Goal: Information Seeking & Learning: Check status

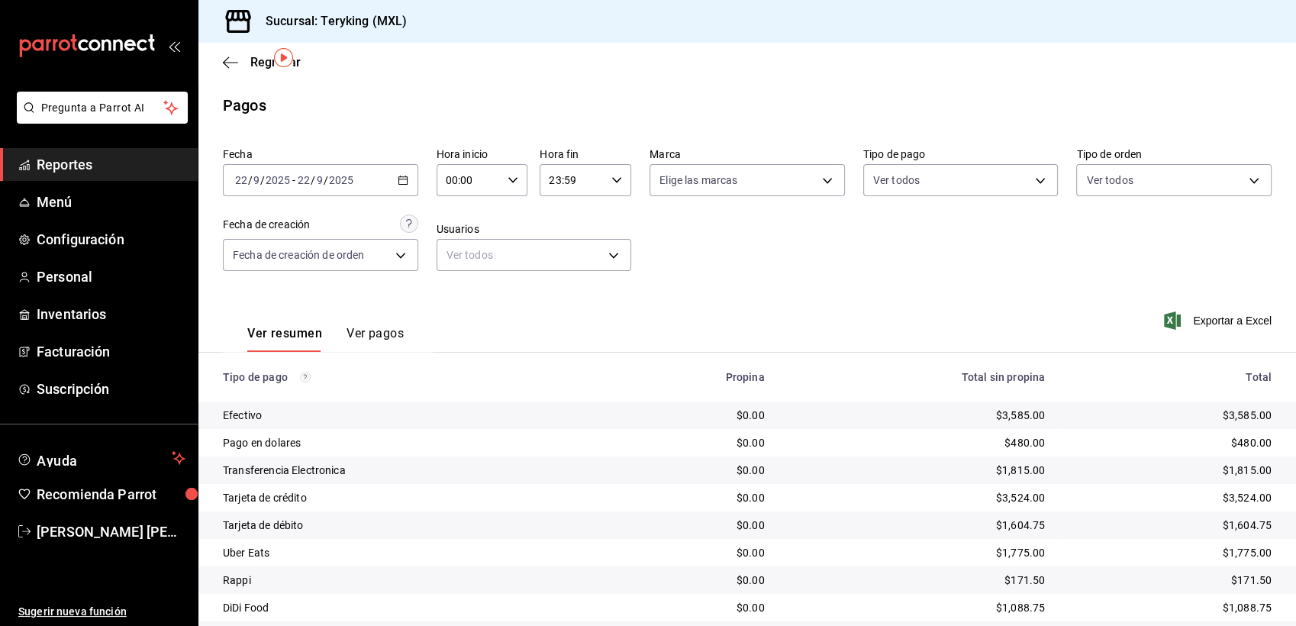
scroll to position [48, 0]
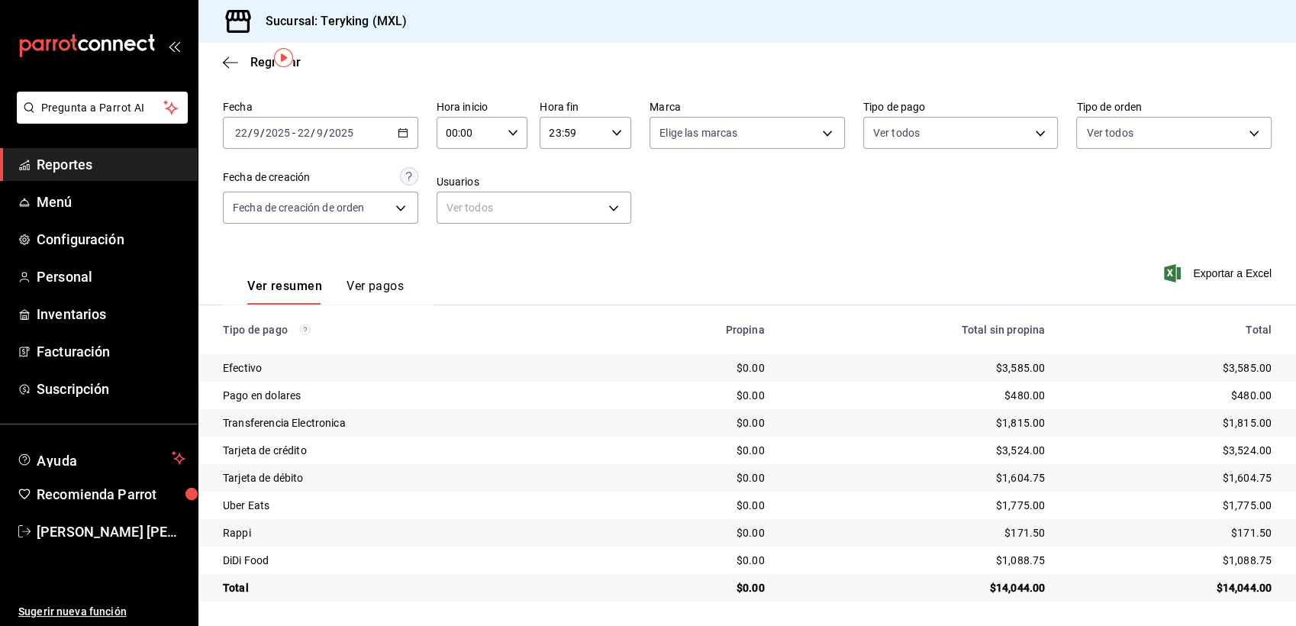
click at [73, 168] on span "Reportes" at bounding box center [111, 164] width 149 height 21
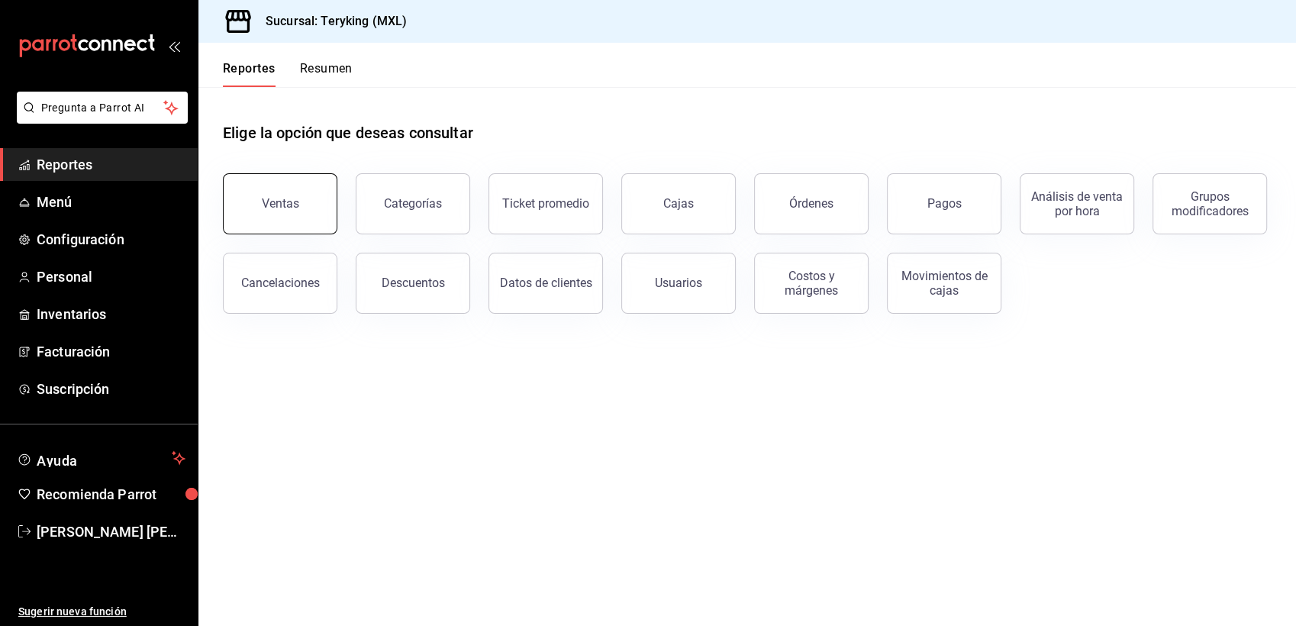
click at [279, 213] on button "Ventas" at bounding box center [280, 203] width 114 height 61
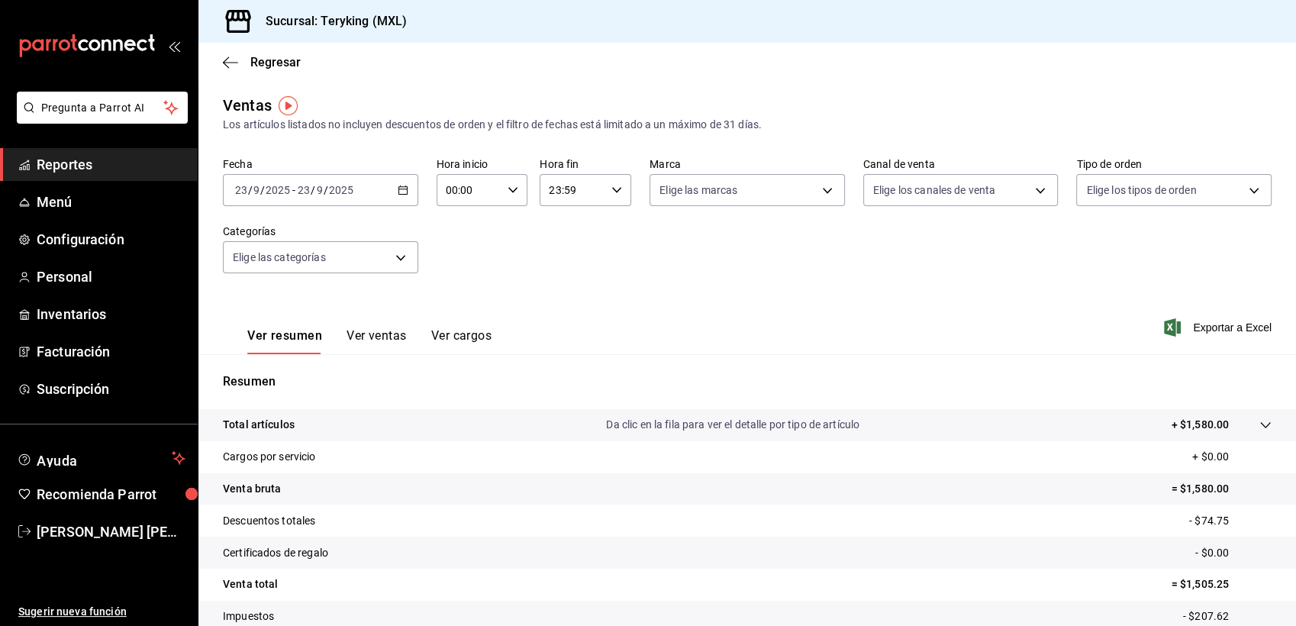
click at [87, 159] on span "Reportes" at bounding box center [111, 164] width 149 height 21
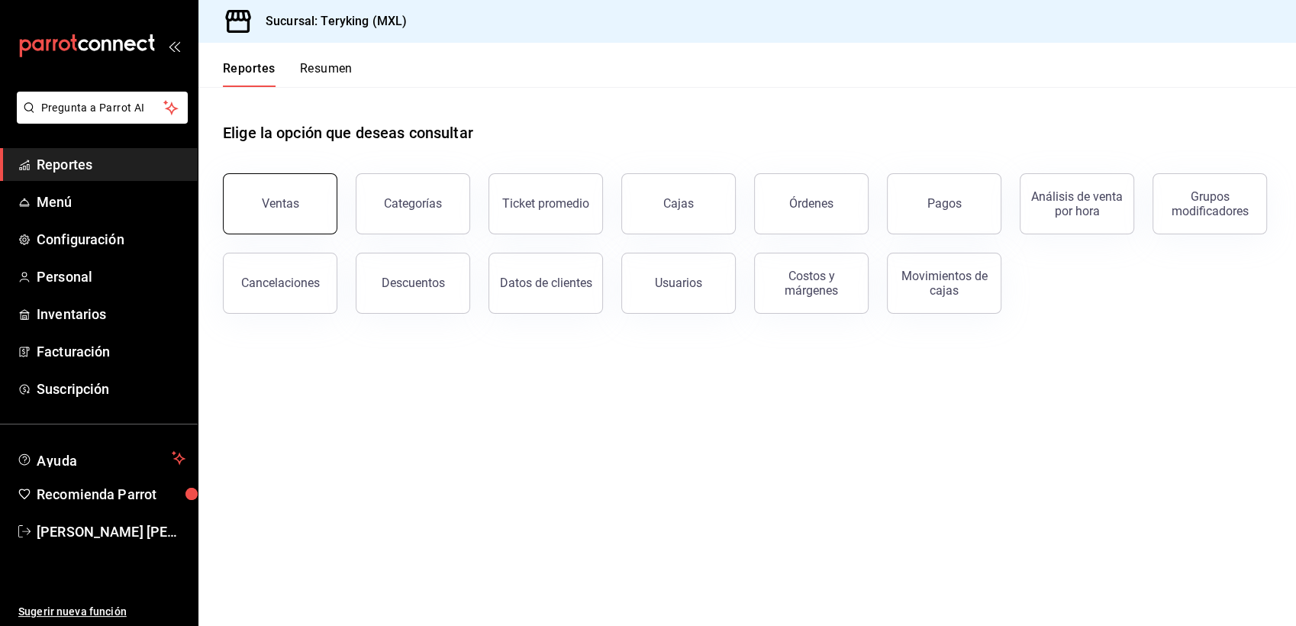
click at [297, 197] on div "Ventas" at bounding box center [280, 203] width 37 height 14
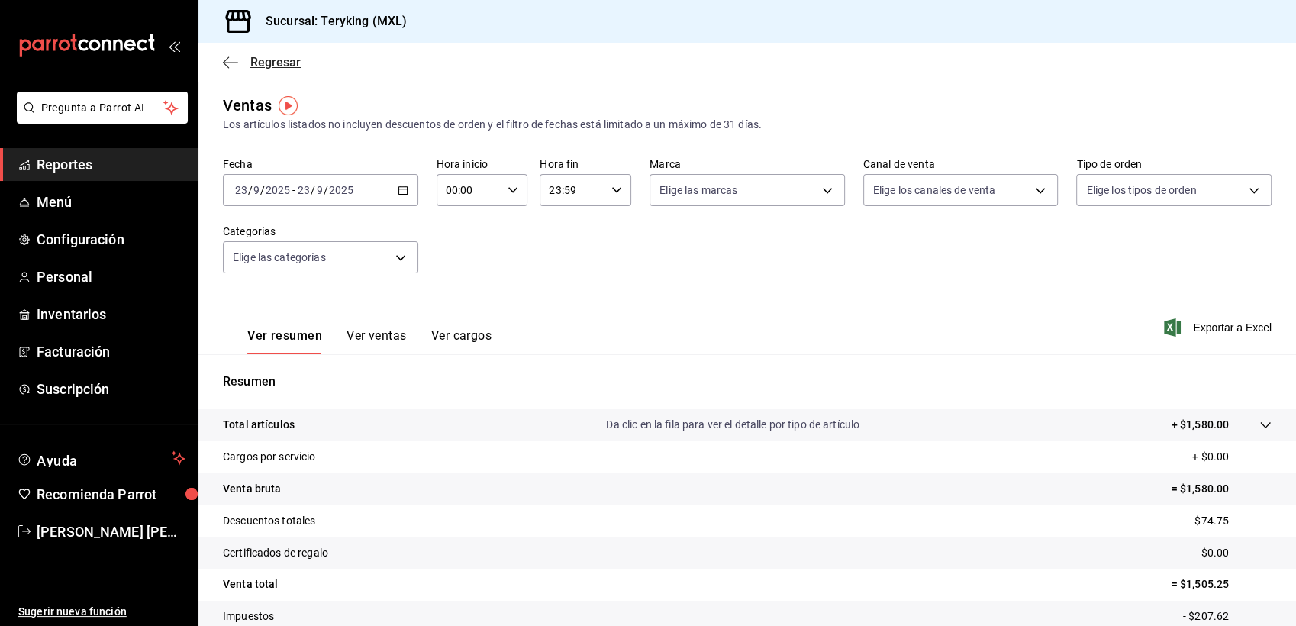
click at [275, 62] on span "Regresar" at bounding box center [275, 62] width 50 height 14
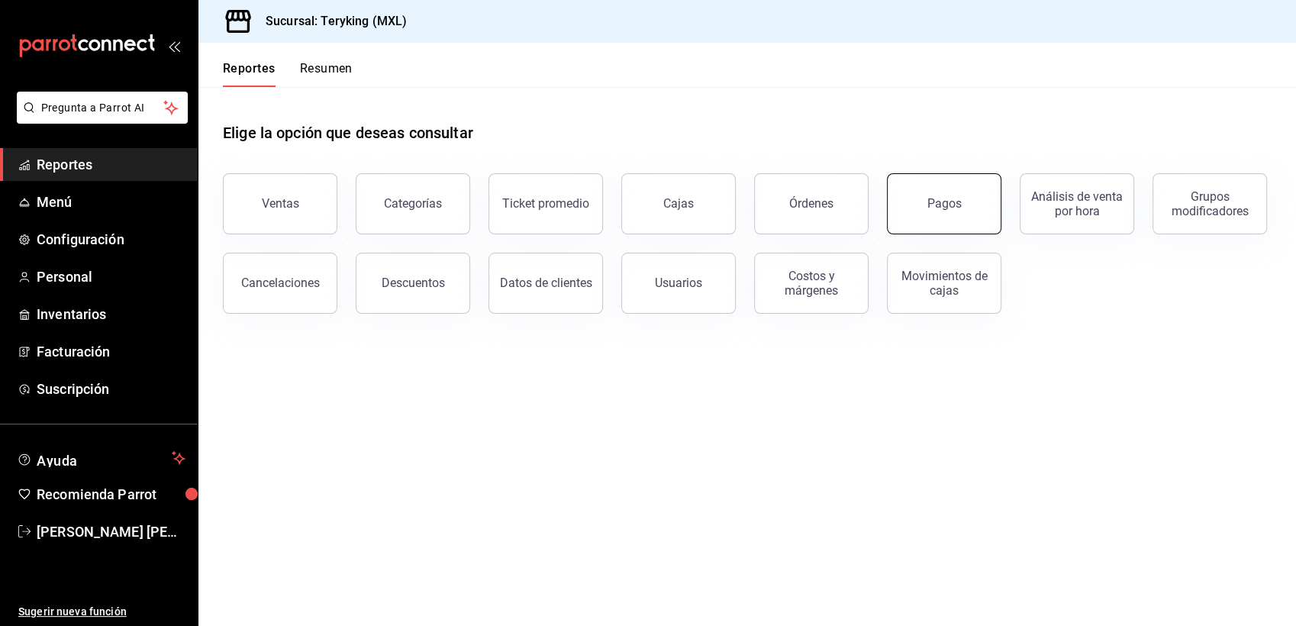
click at [910, 214] on button "Pagos" at bounding box center [944, 203] width 114 height 61
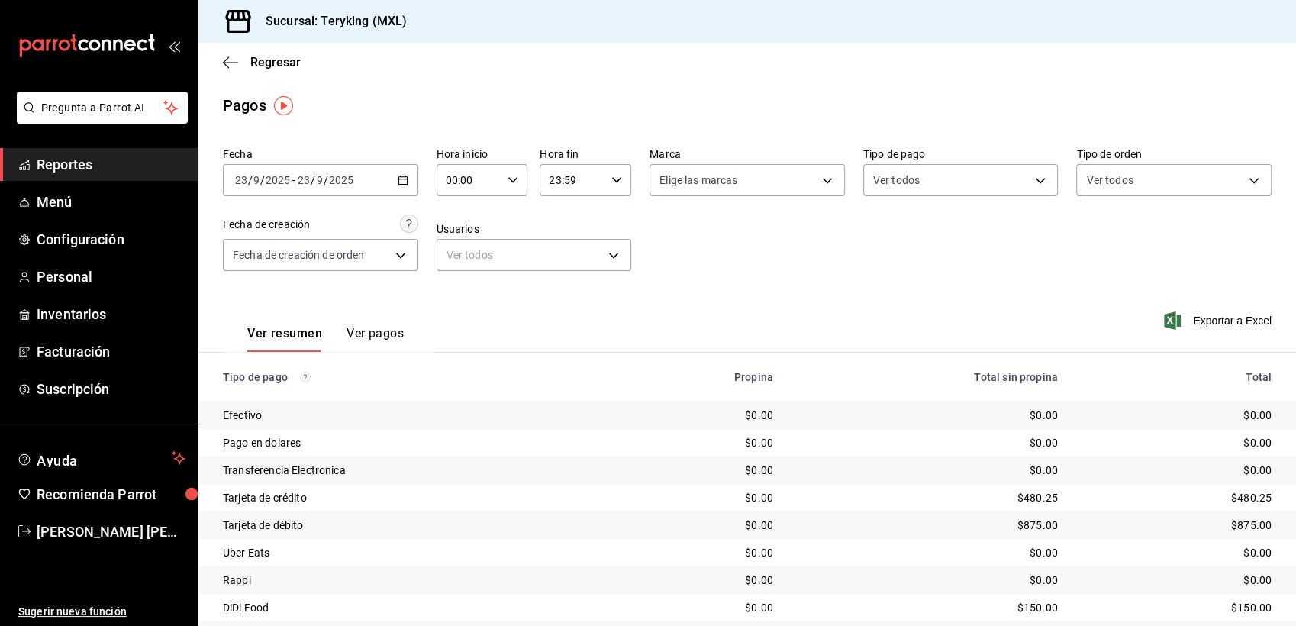
click at [400, 185] on icon "button" at bounding box center [403, 180] width 11 height 11
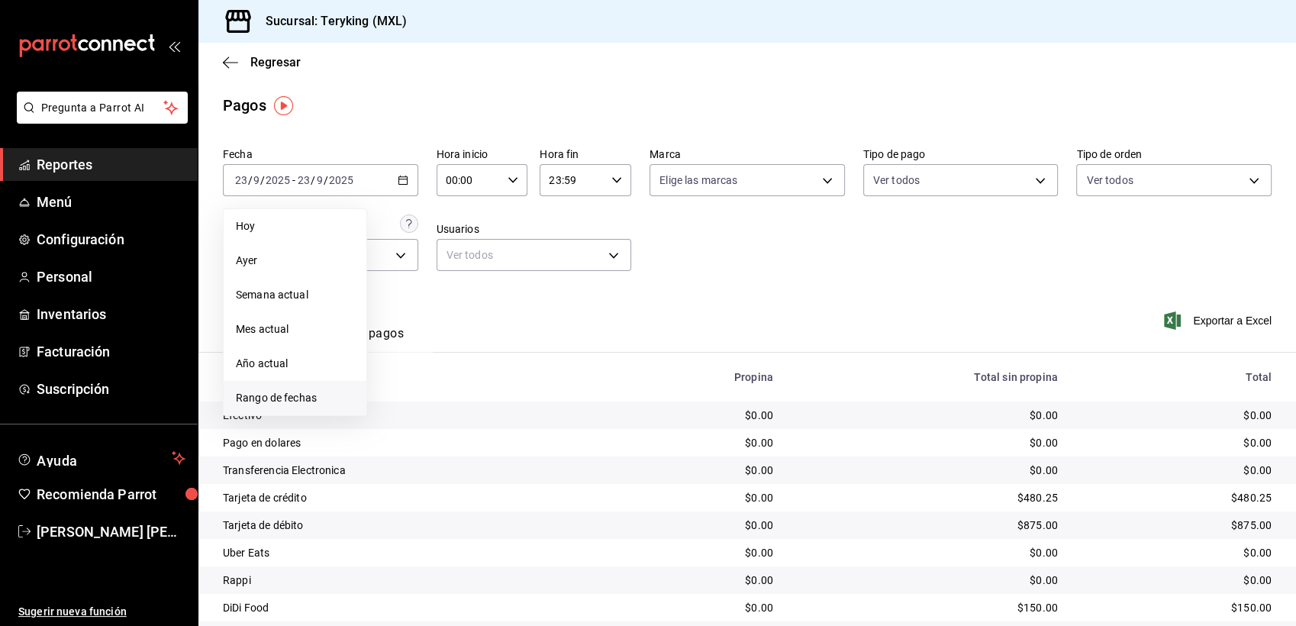
click at [305, 398] on span "Rango de fechas" at bounding box center [295, 398] width 118 height 16
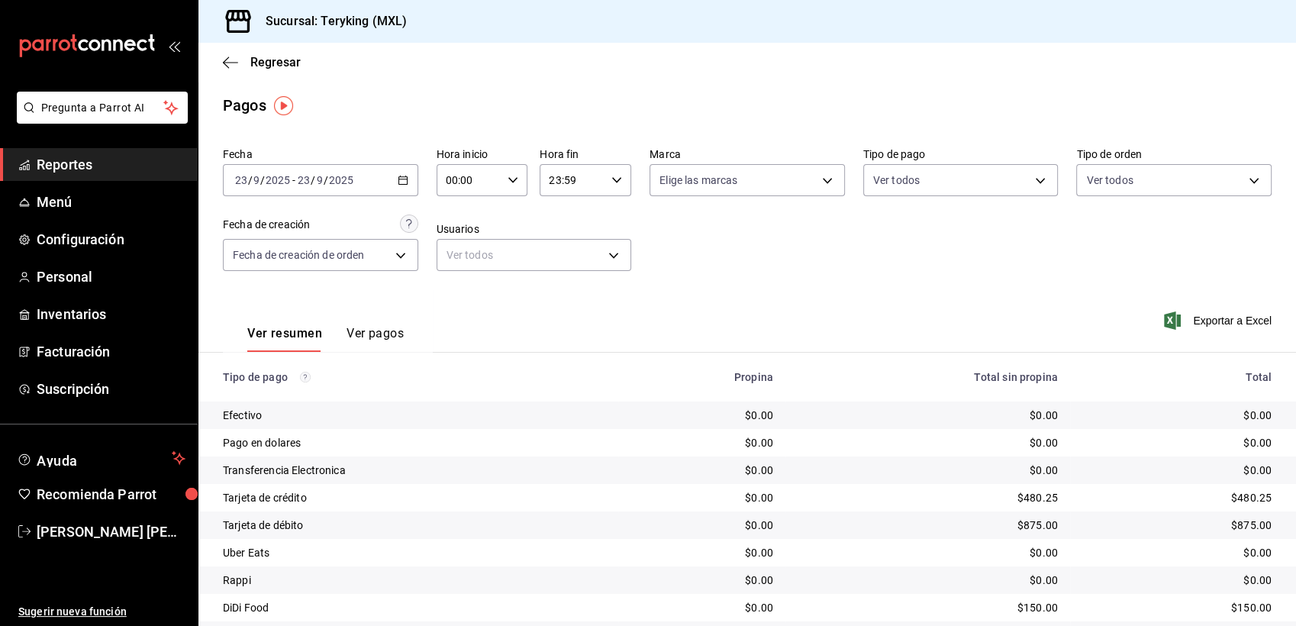
click at [282, 71] on div "Regresar" at bounding box center [746, 62] width 1097 height 39
click at [283, 62] on span "Regresar" at bounding box center [275, 62] width 50 height 14
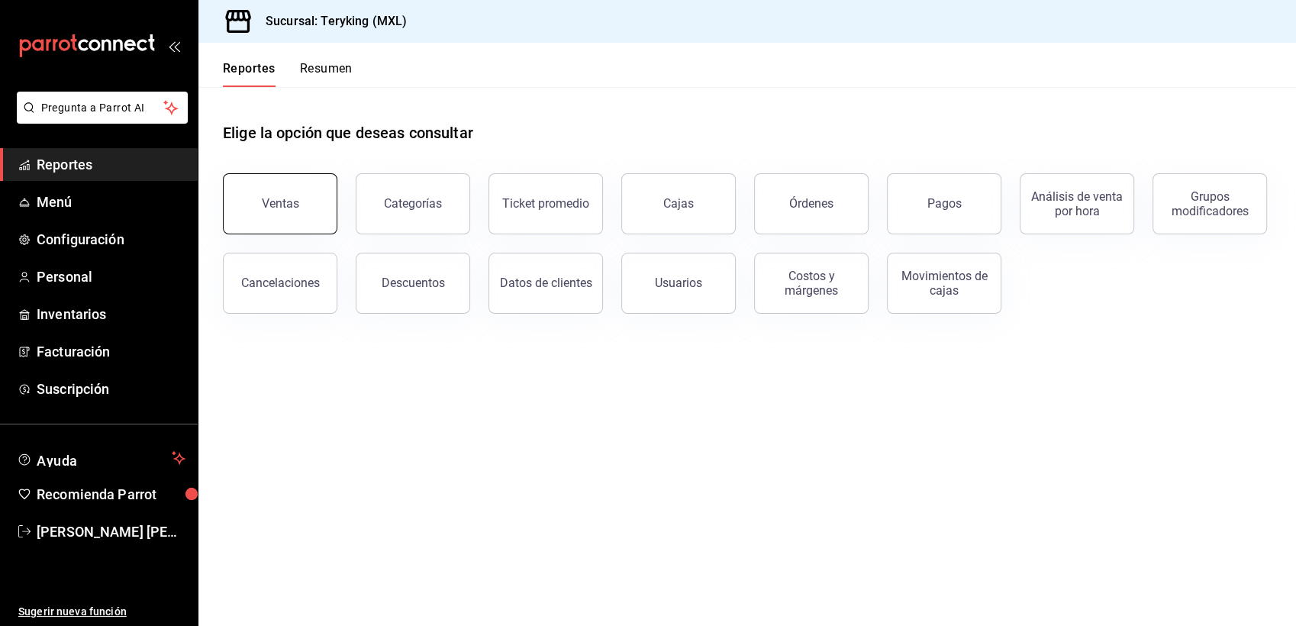
click at [315, 185] on button "Ventas" at bounding box center [280, 203] width 114 height 61
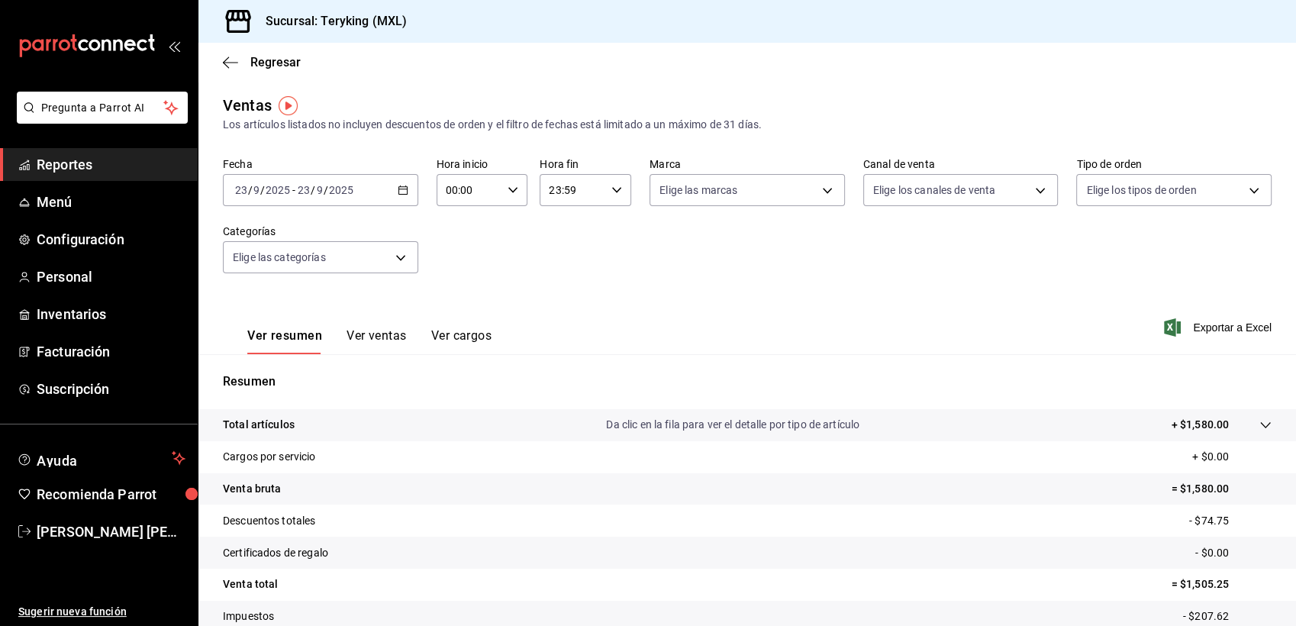
click at [402, 188] on icon "button" at bounding box center [403, 190] width 11 height 11
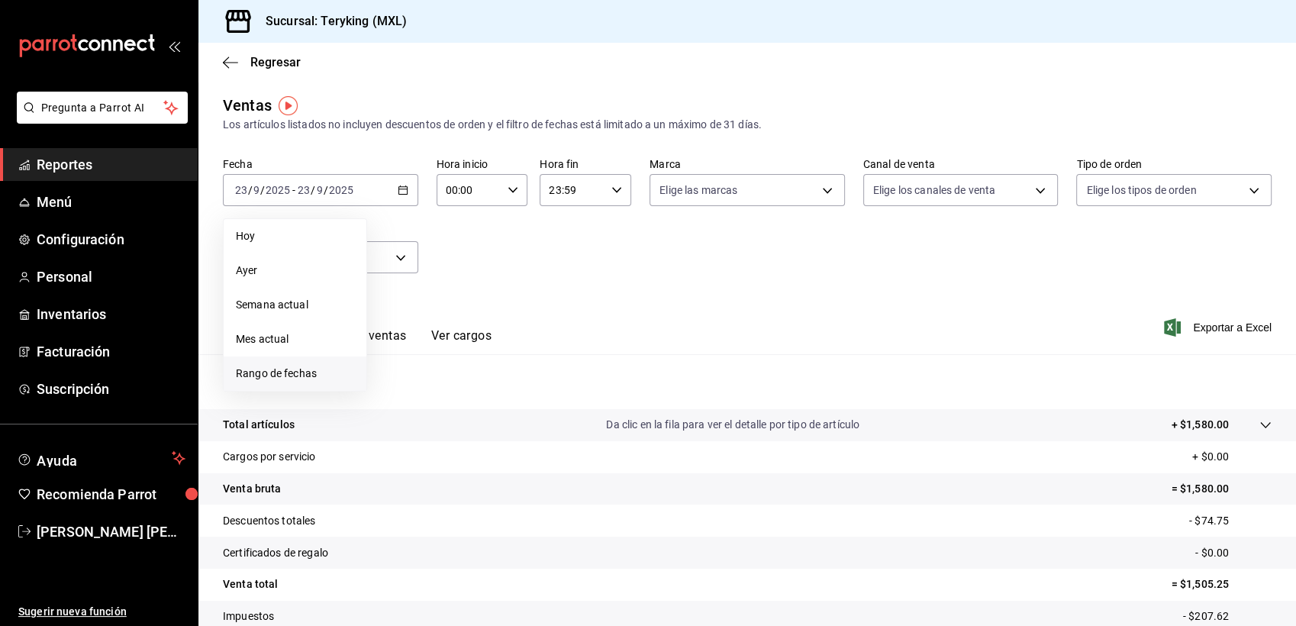
click at [309, 371] on span "Rango de fechas" at bounding box center [295, 374] width 118 height 16
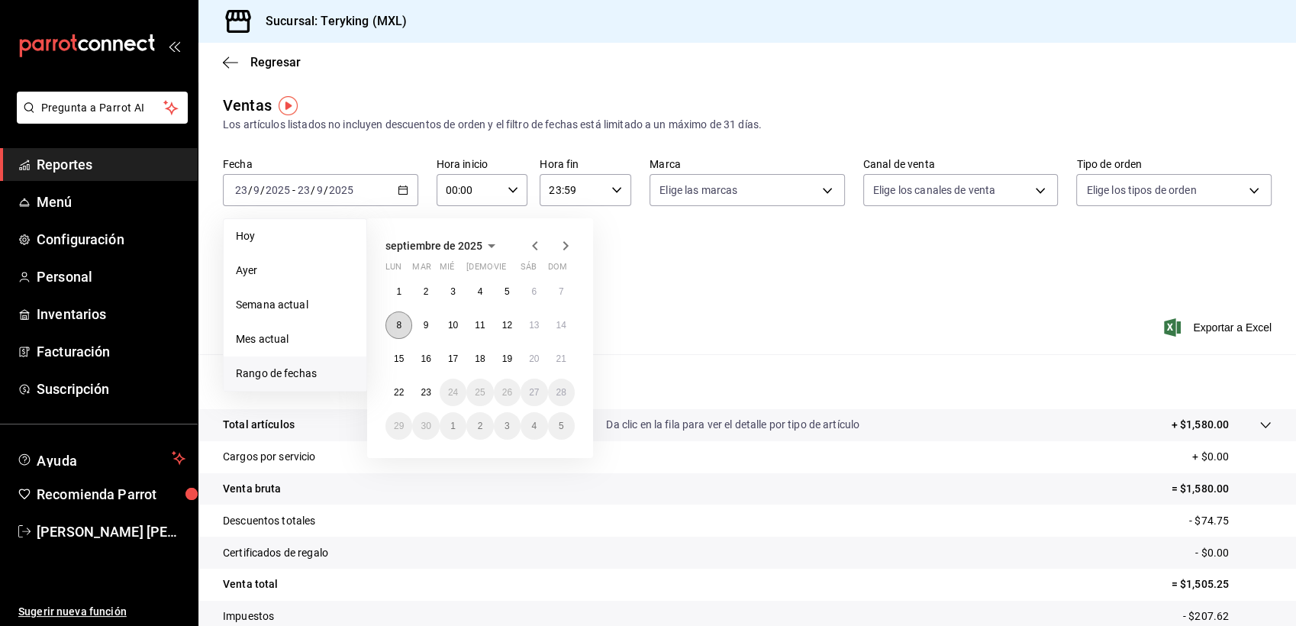
click at [395, 326] on button "8" at bounding box center [398, 324] width 27 height 27
click at [401, 291] on button "1" at bounding box center [398, 291] width 27 height 27
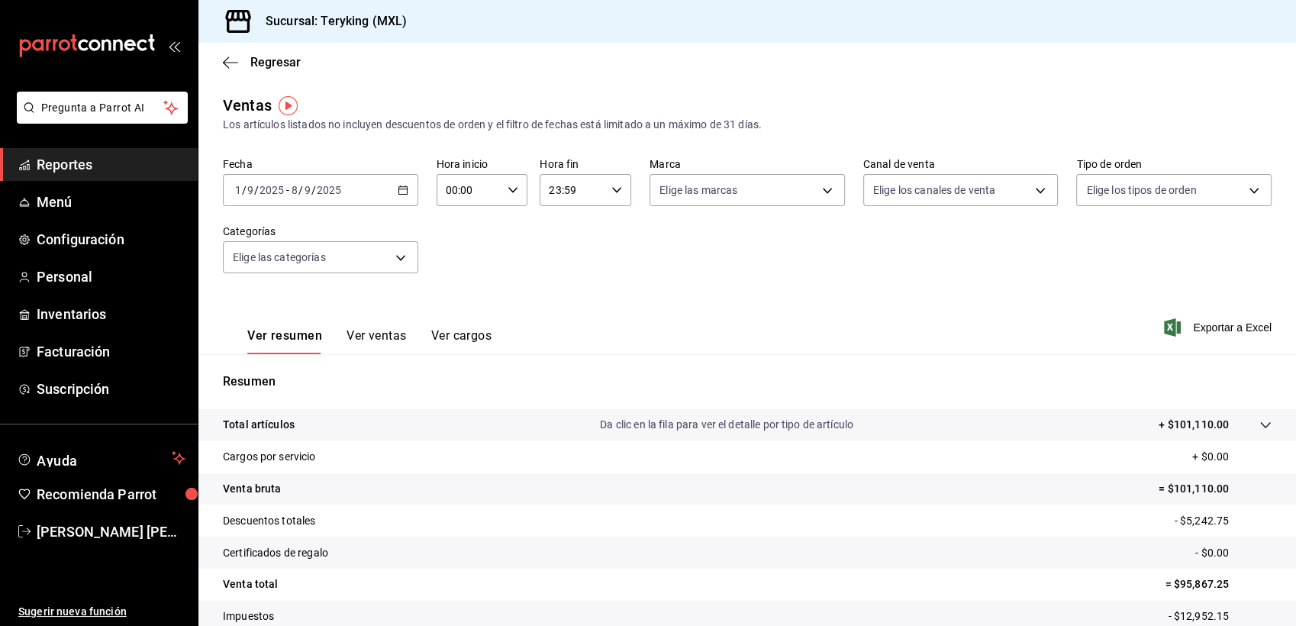
click at [403, 193] on icon "button" at bounding box center [403, 190] width 11 height 11
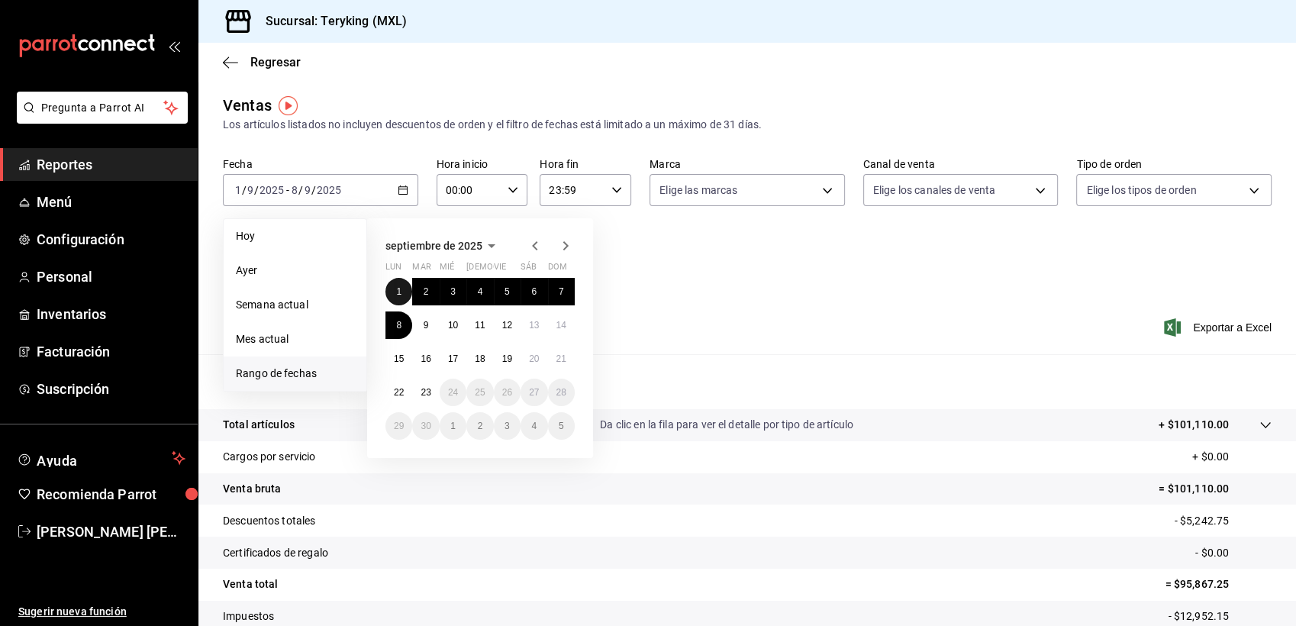
click at [397, 291] on abbr "1" at bounding box center [398, 291] width 5 height 11
click at [554, 291] on button "7" at bounding box center [561, 291] width 27 height 27
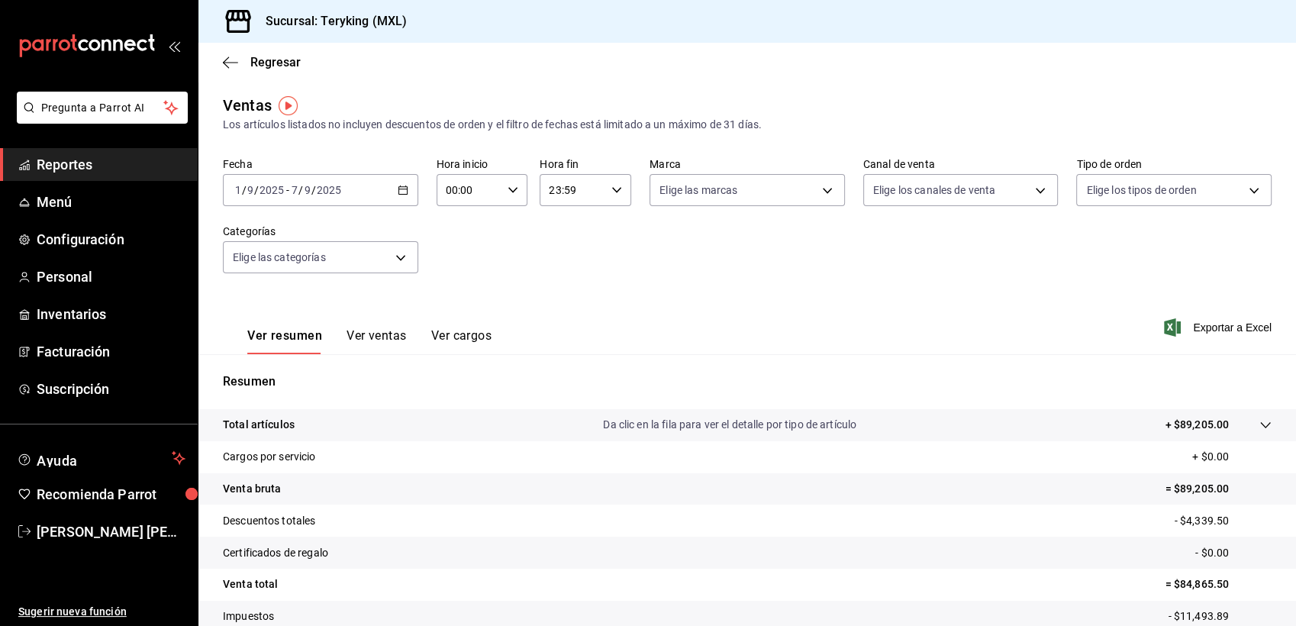
click at [391, 195] on div "[DATE] [DATE] - [DATE] [DATE]" at bounding box center [320, 190] width 195 height 32
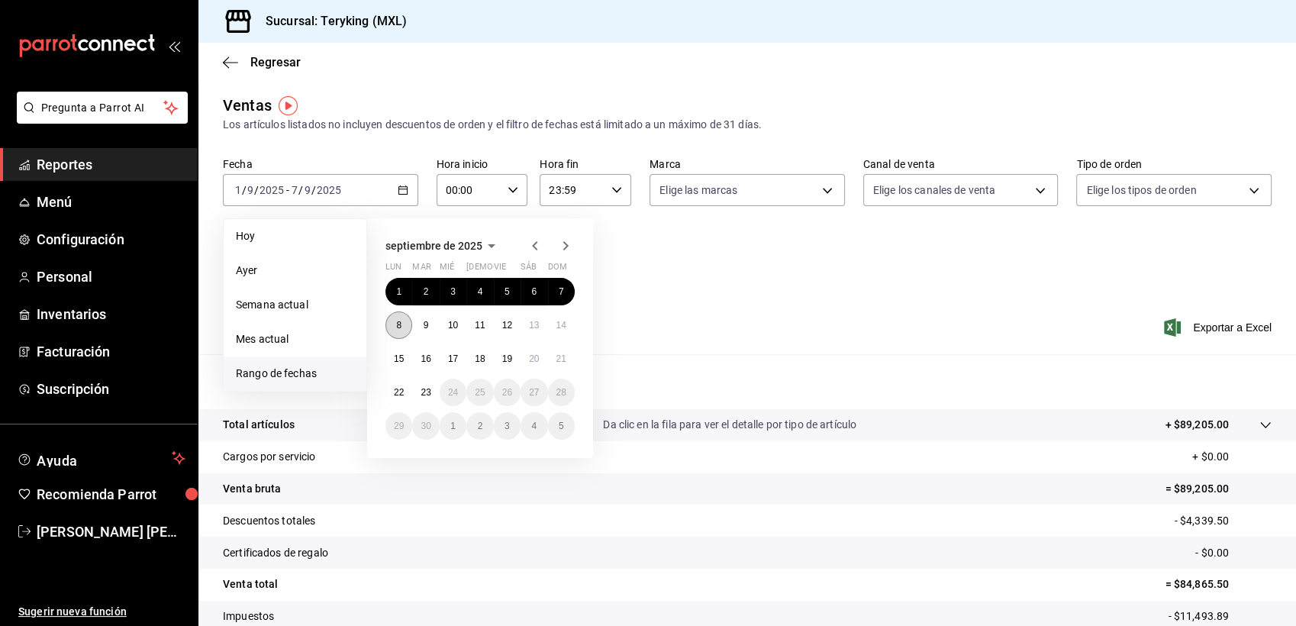
click at [398, 319] on button "8" at bounding box center [398, 324] width 27 height 27
click at [558, 329] on abbr "14" at bounding box center [561, 325] width 10 height 11
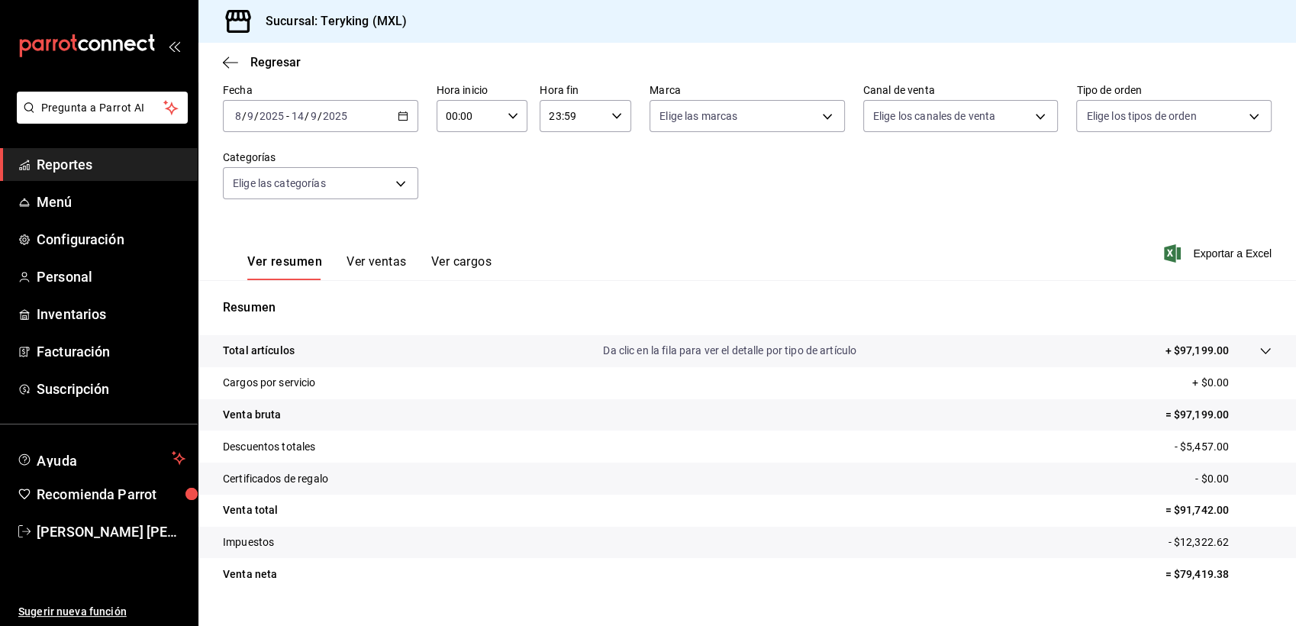
scroll to position [73, 0]
click at [398, 114] on icon "button" at bounding box center [403, 116] width 11 height 11
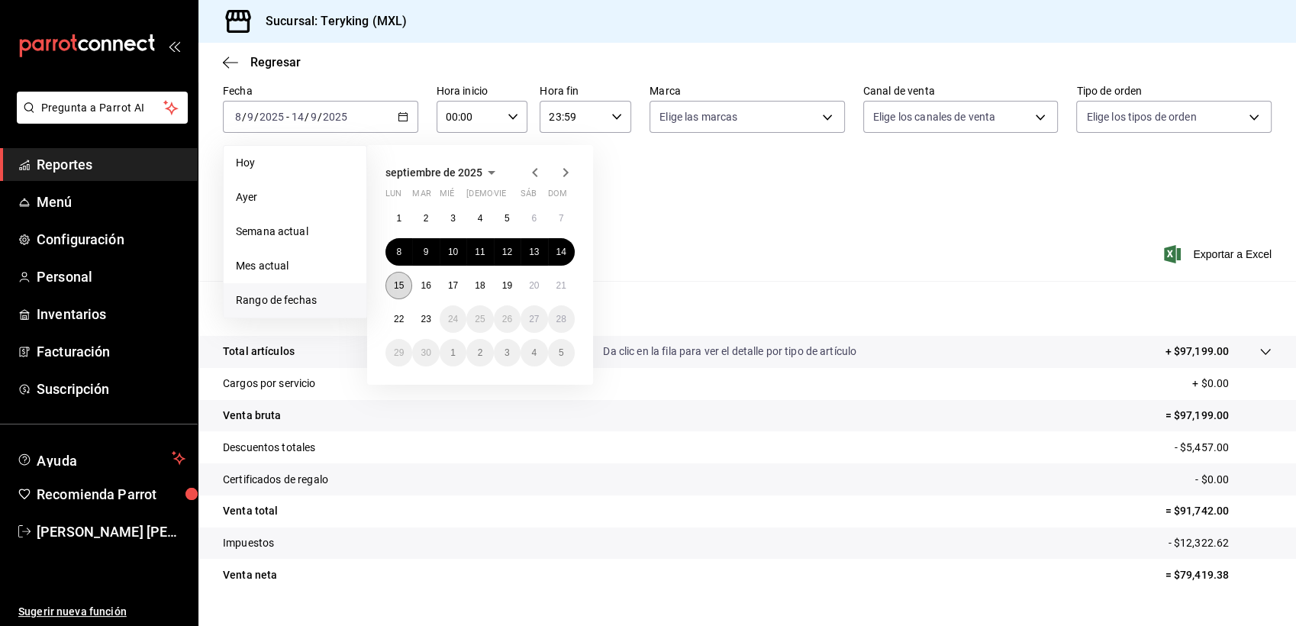
click at [399, 282] on abbr "15" at bounding box center [399, 285] width 10 height 11
click at [557, 275] on button "21" at bounding box center [561, 285] width 27 height 27
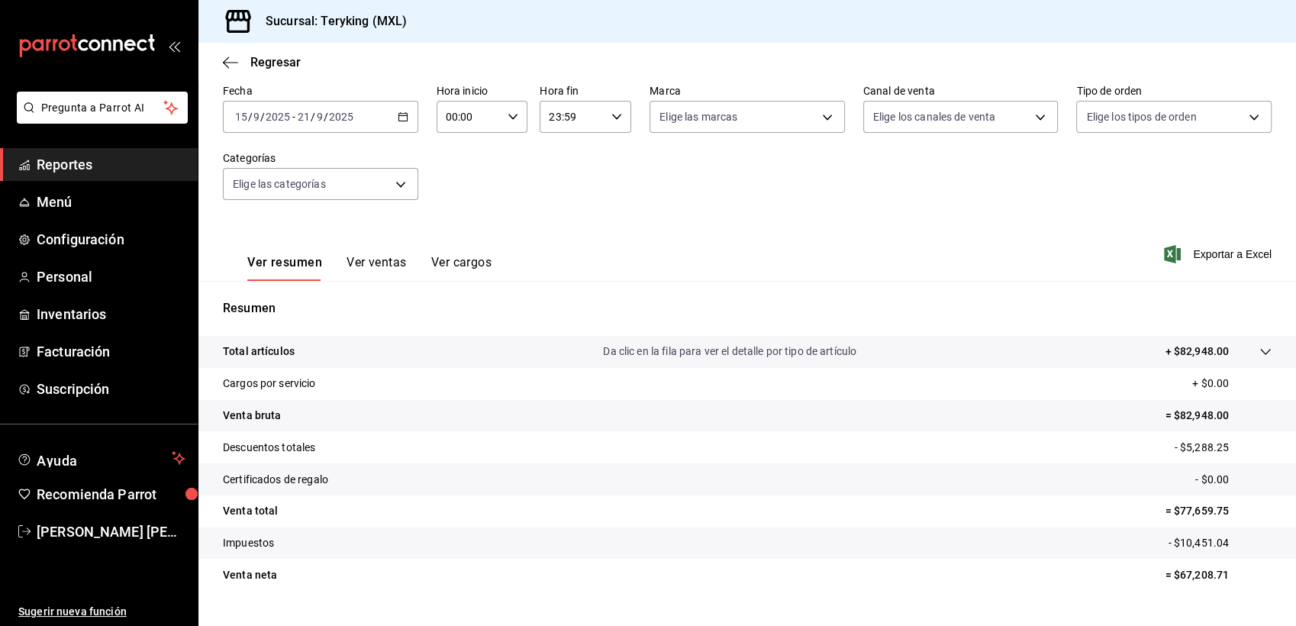
click at [82, 159] on span "Reportes" at bounding box center [111, 164] width 149 height 21
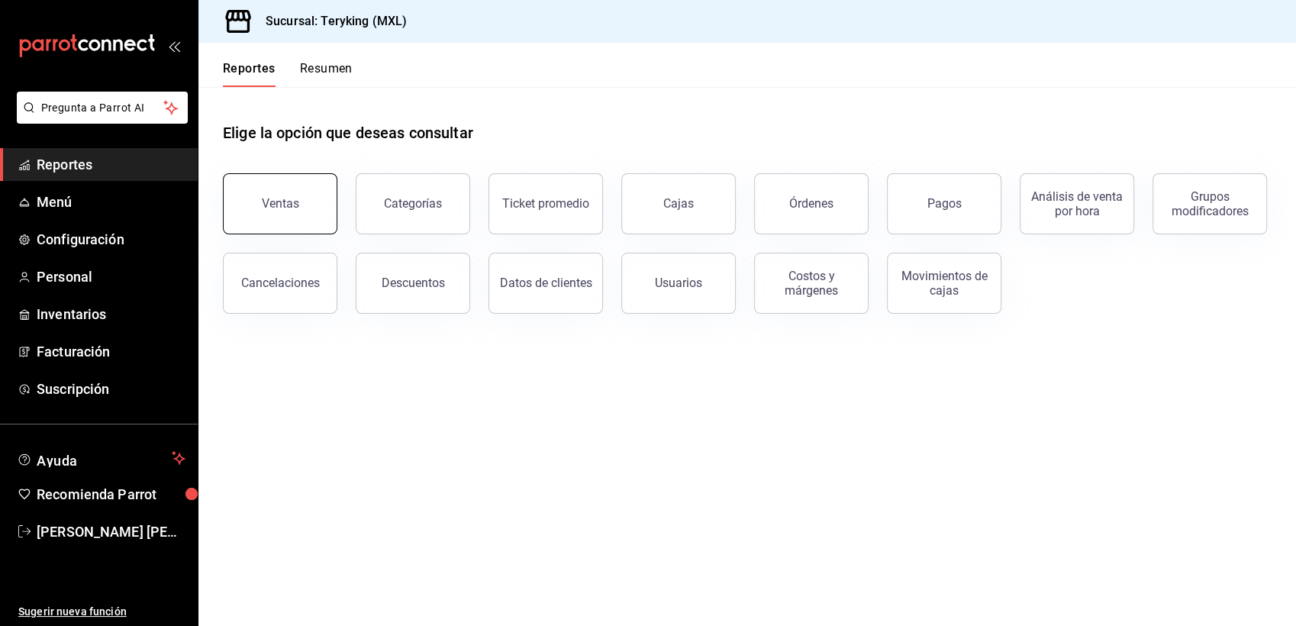
click at [271, 210] on div "Ventas" at bounding box center [280, 203] width 37 height 14
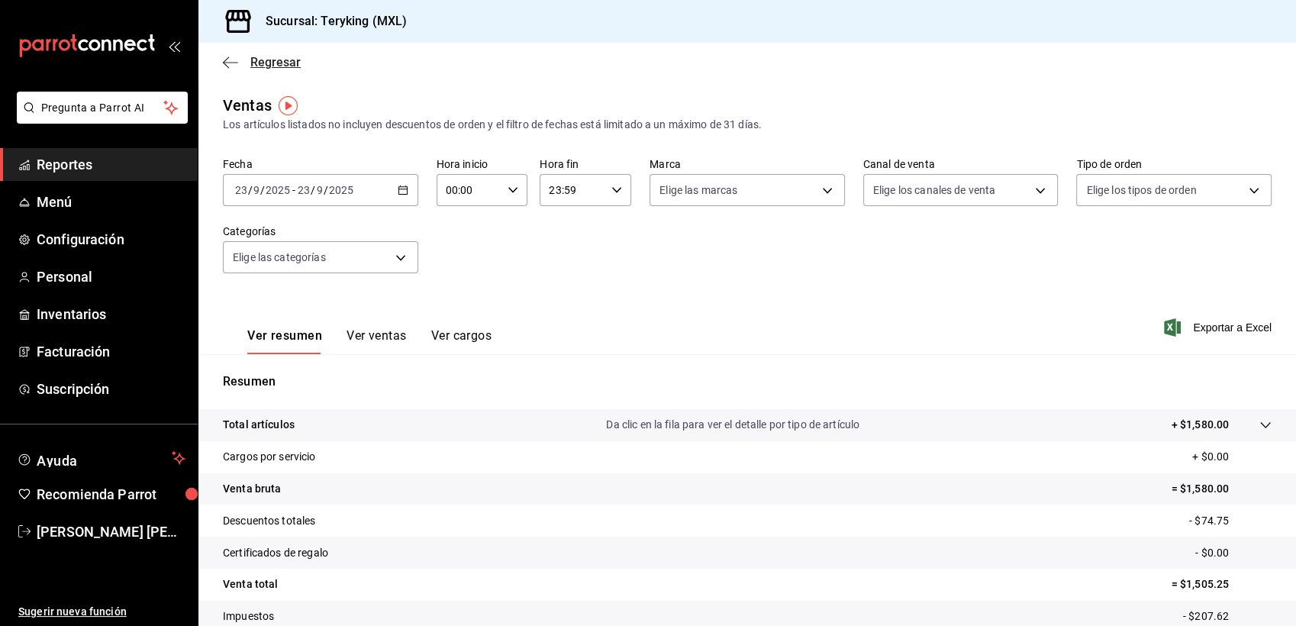
click at [289, 69] on span "Regresar" at bounding box center [275, 62] width 50 height 14
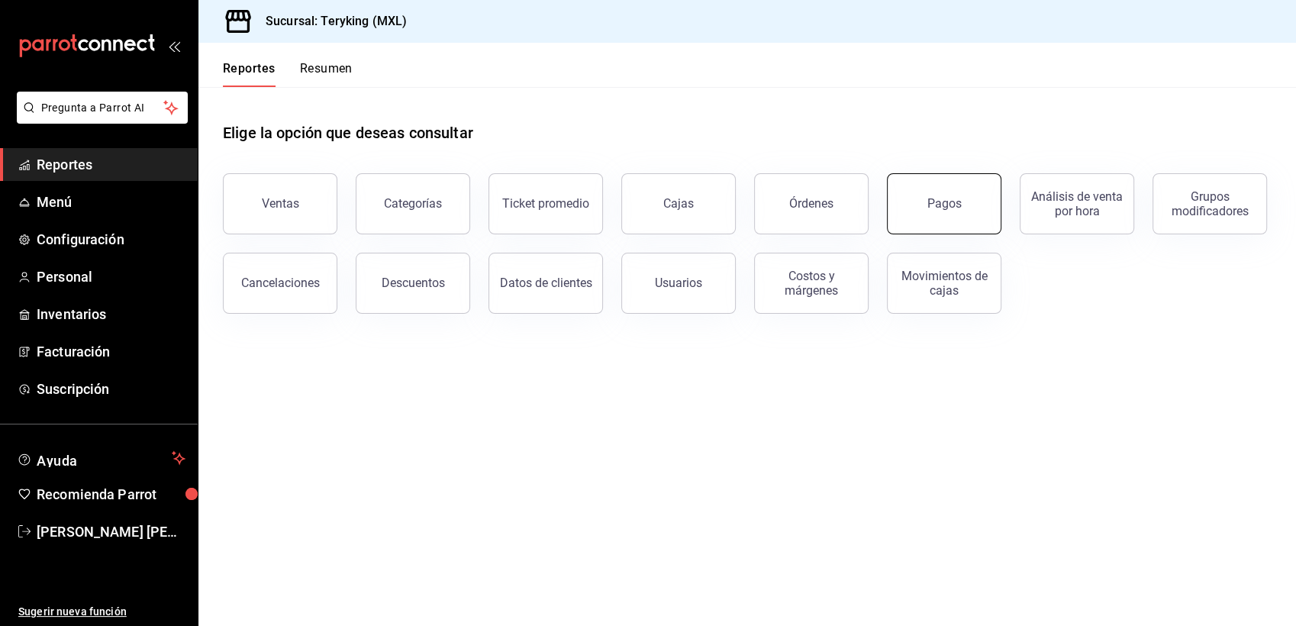
click at [944, 224] on button "Pagos" at bounding box center [944, 203] width 114 height 61
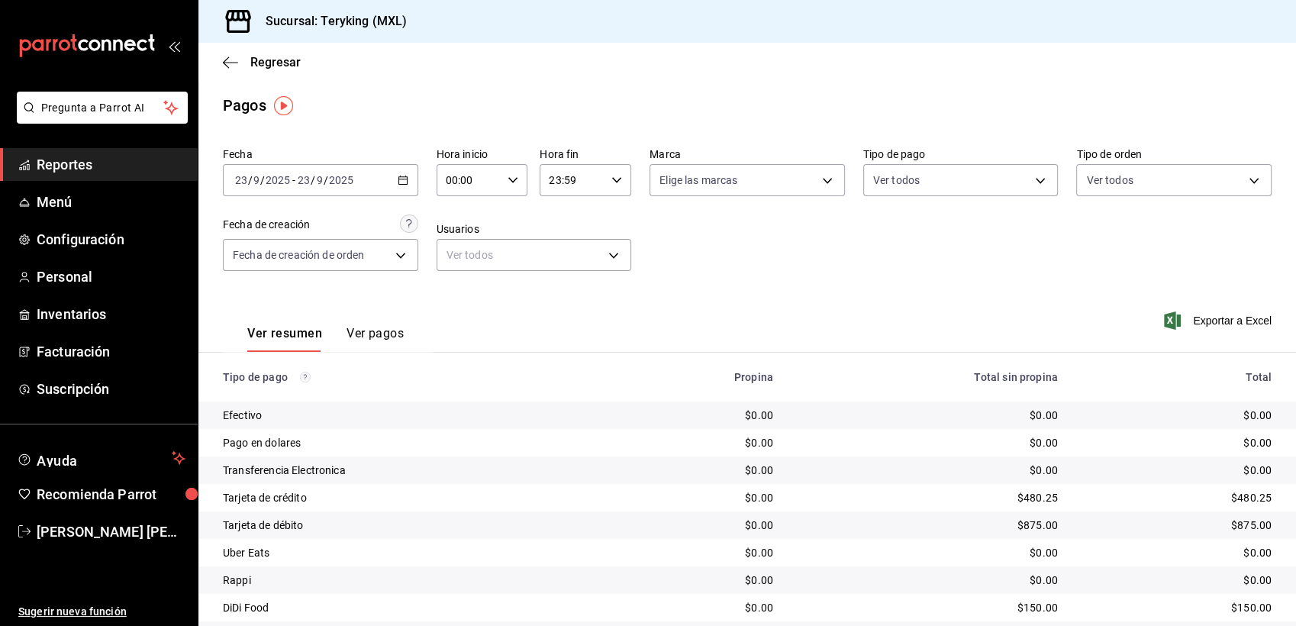
click at [81, 159] on span "Reportes" at bounding box center [111, 164] width 149 height 21
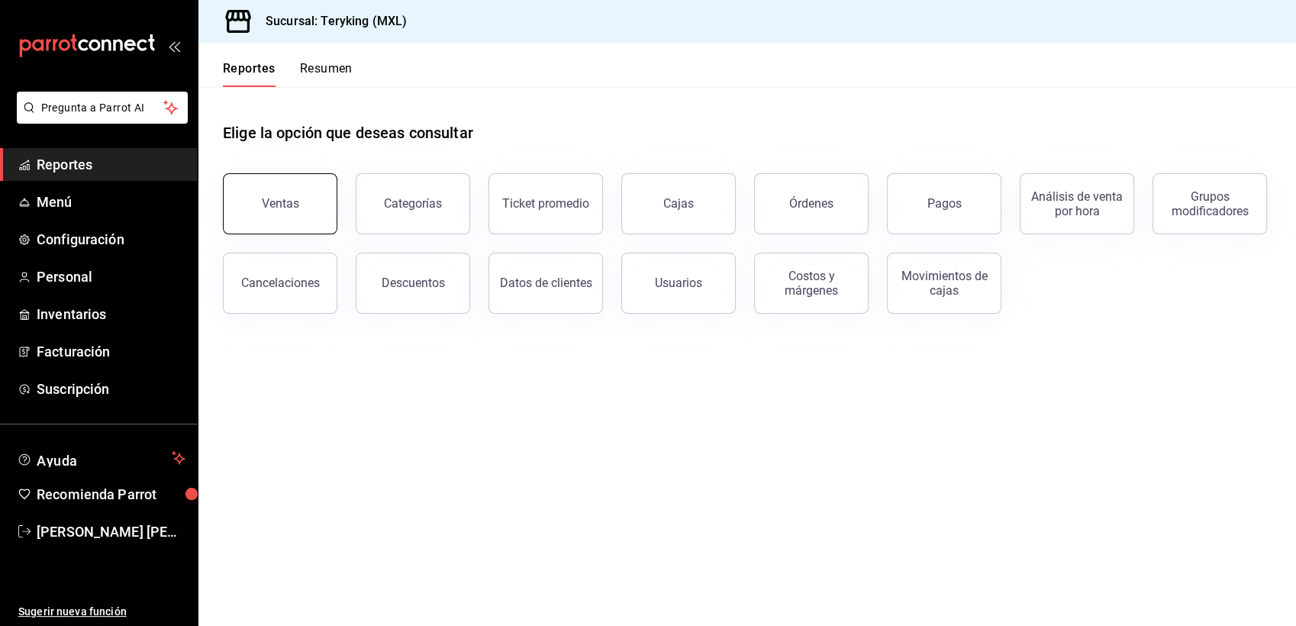
click at [274, 213] on button "Ventas" at bounding box center [280, 203] width 114 height 61
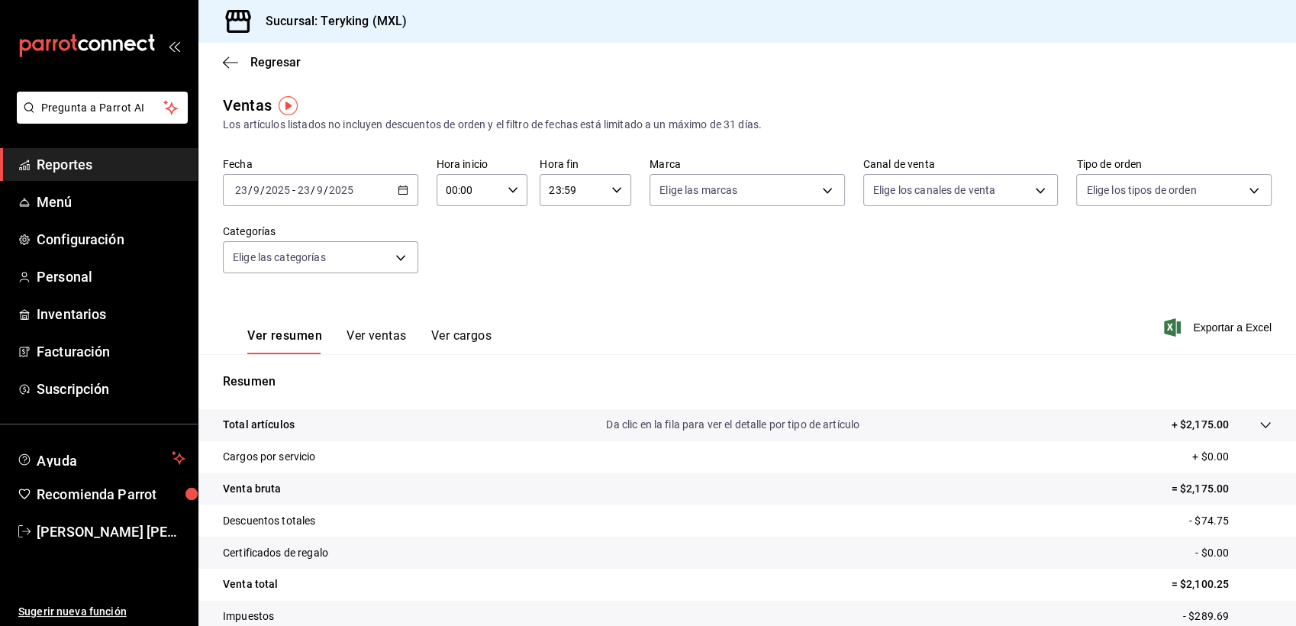
click at [66, 175] on link "Reportes" at bounding box center [99, 164] width 198 height 33
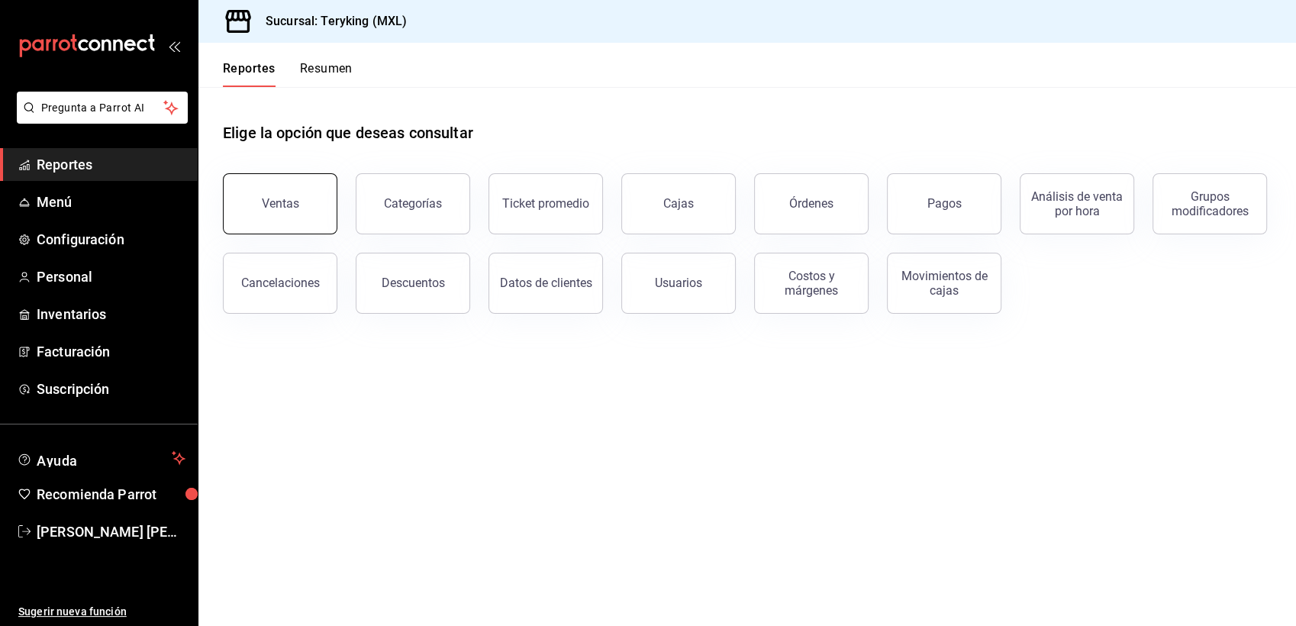
click at [261, 214] on button "Ventas" at bounding box center [280, 203] width 114 height 61
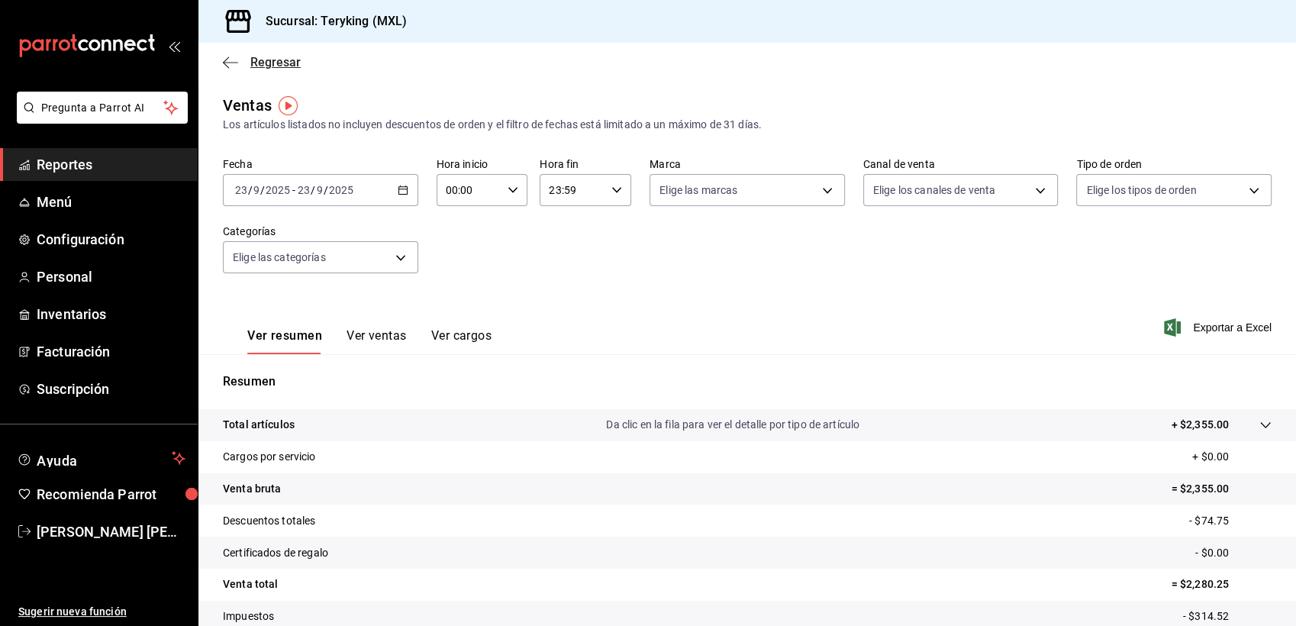
click at [295, 69] on span "Regresar" at bounding box center [275, 62] width 50 height 14
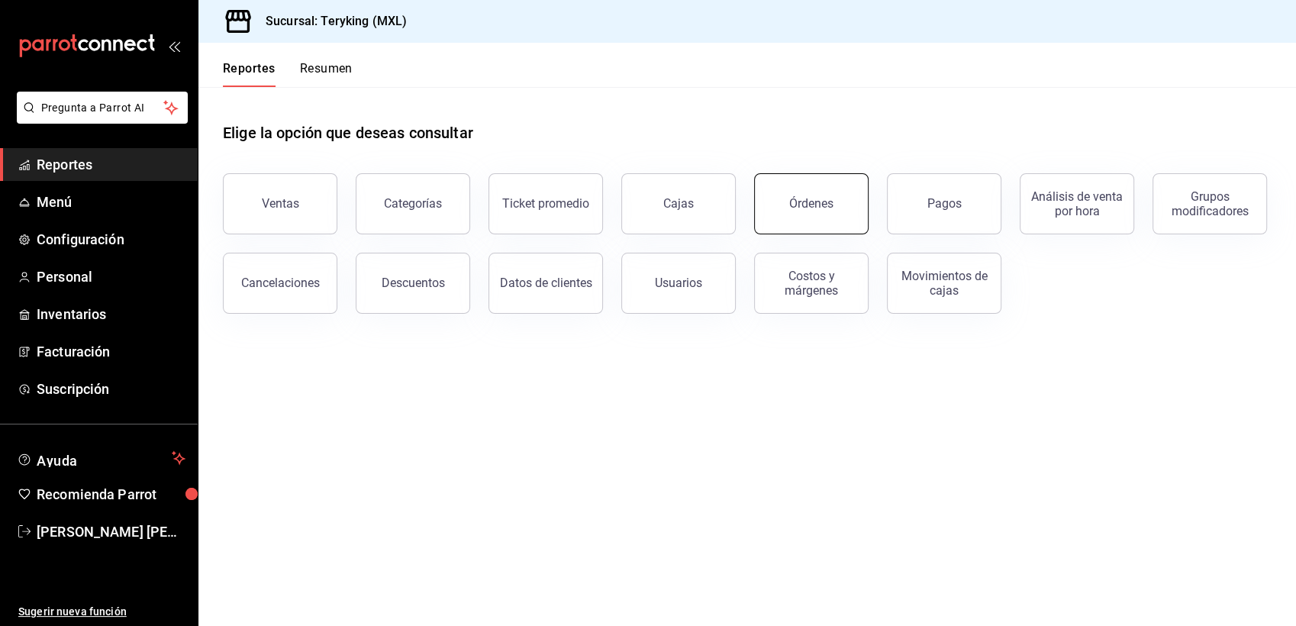
click at [814, 201] on div "Órdenes" at bounding box center [811, 203] width 44 height 14
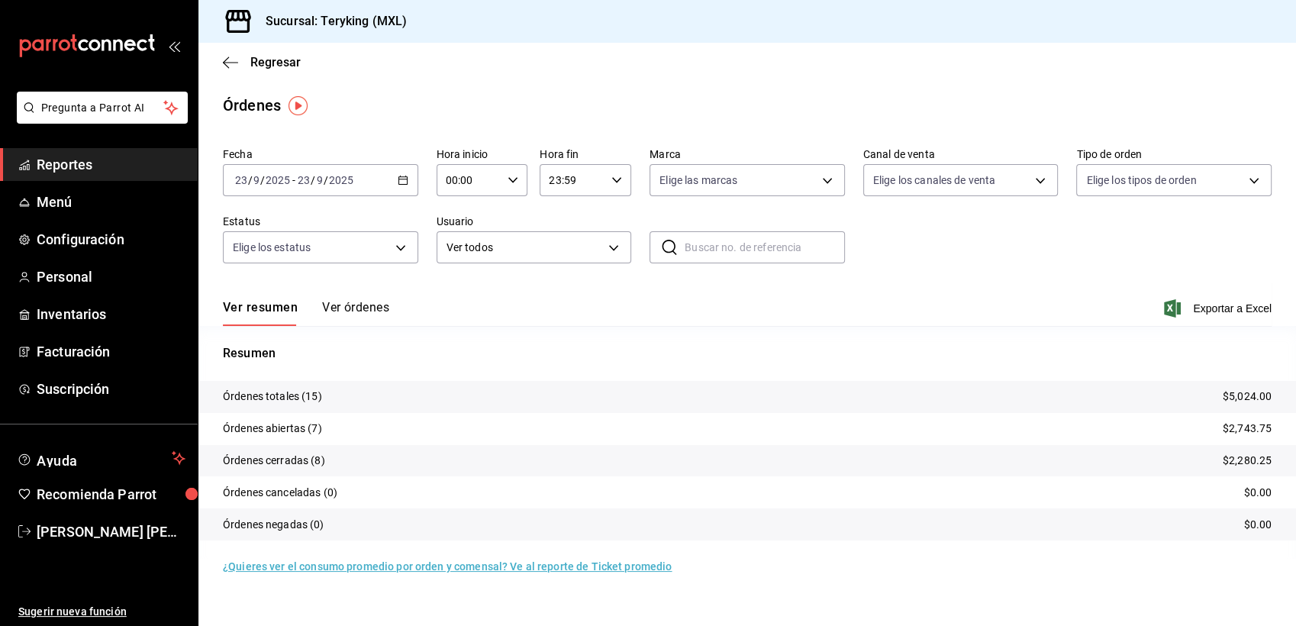
click at [347, 311] on button "Ver órdenes" at bounding box center [355, 313] width 67 height 26
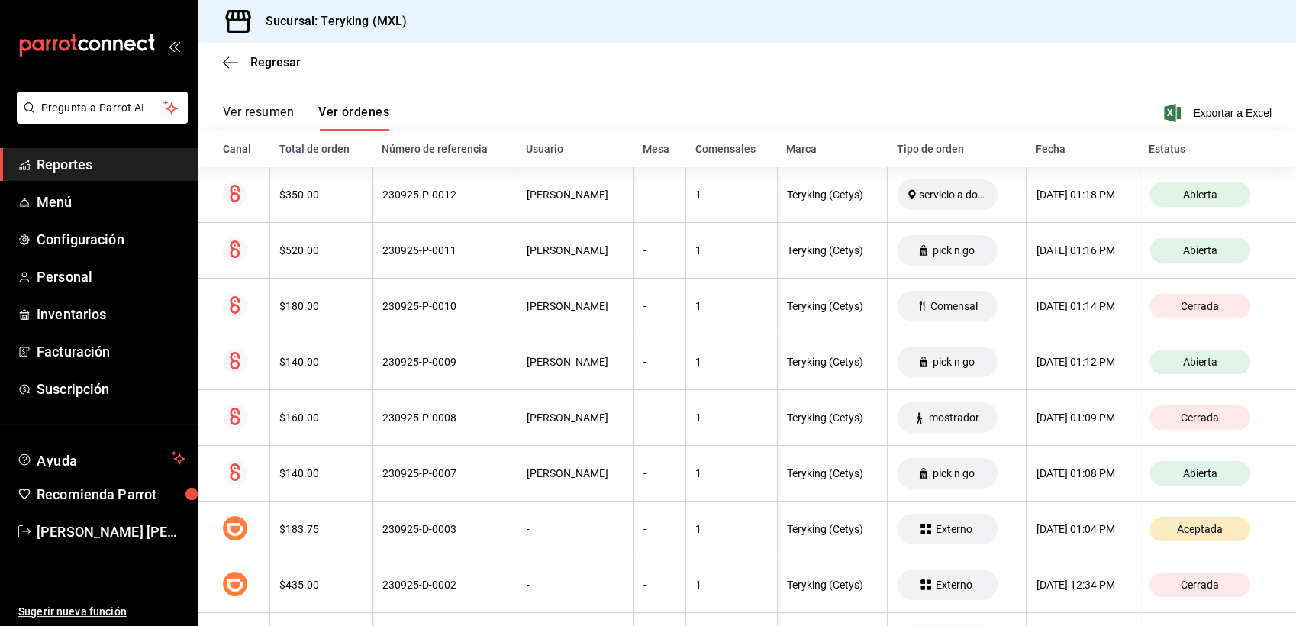
scroll to position [193, 0]
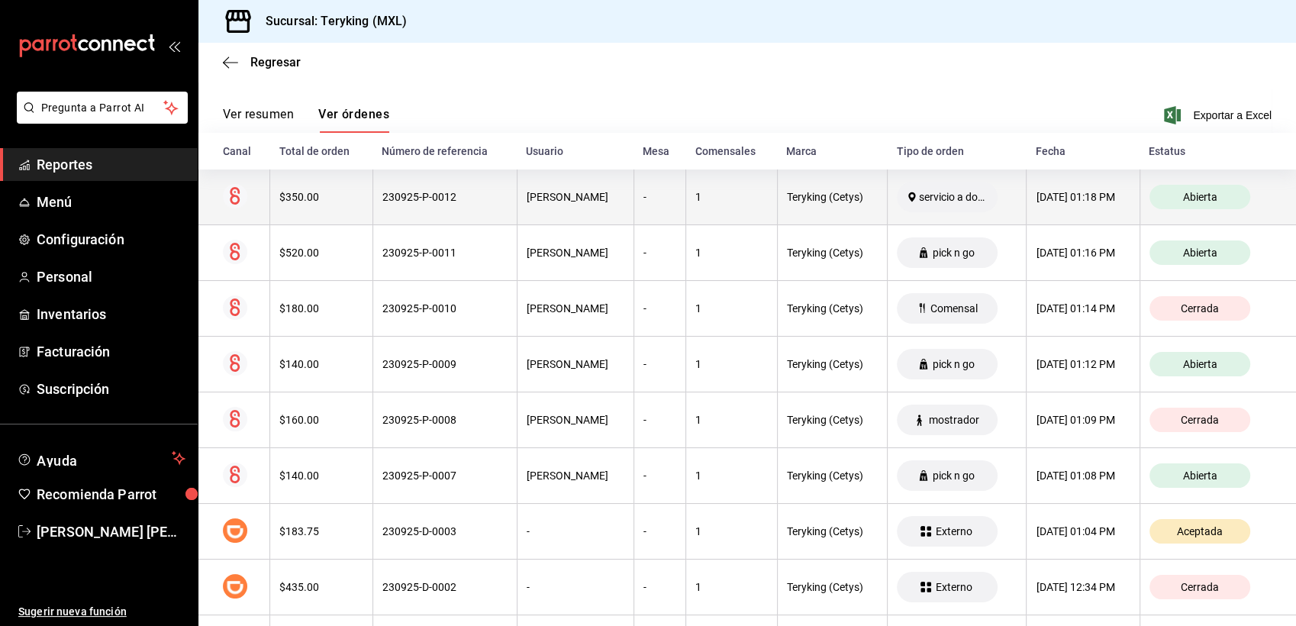
click at [643, 196] on div "-" at bounding box center [659, 197] width 33 height 12
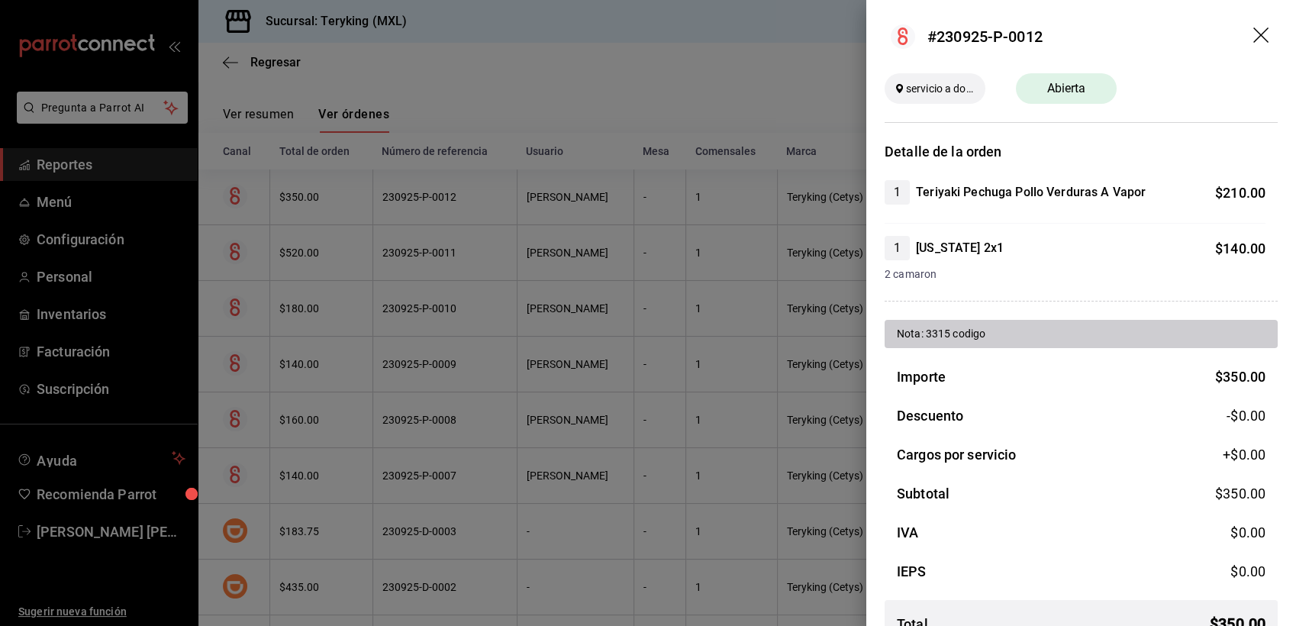
click at [969, 98] on div "servicio a domicilio" at bounding box center [934, 88] width 101 height 31
click at [1253, 40] on icon "drag" at bounding box center [1262, 36] width 18 height 18
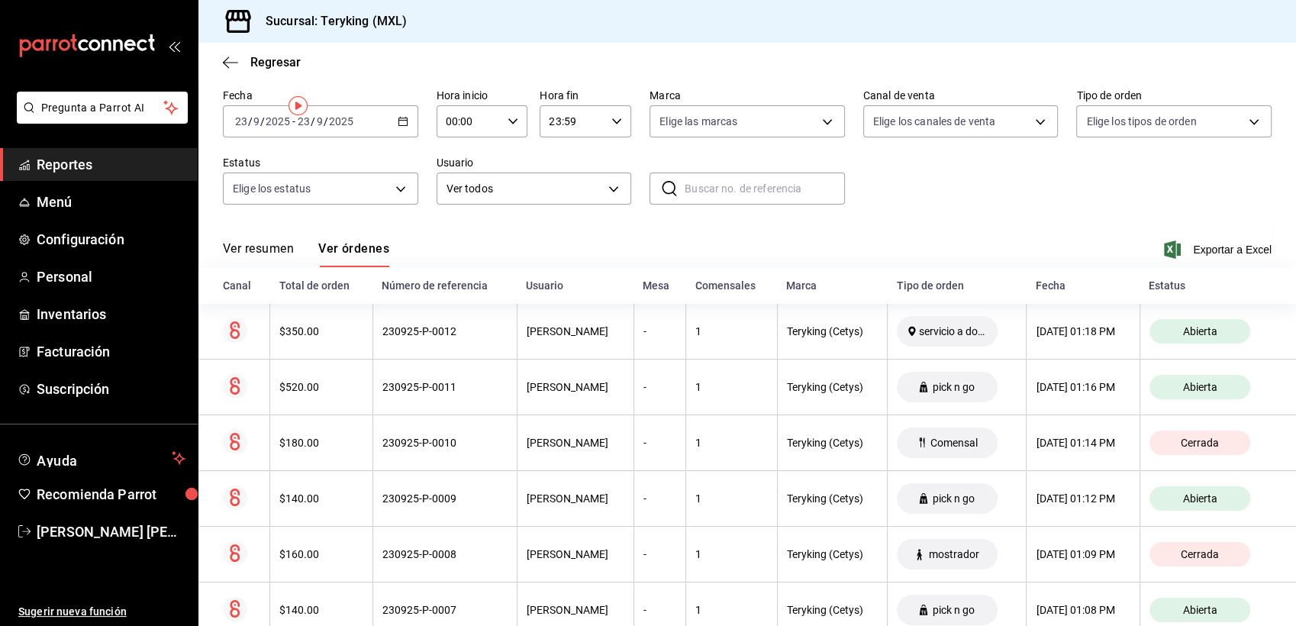
scroll to position [0, 0]
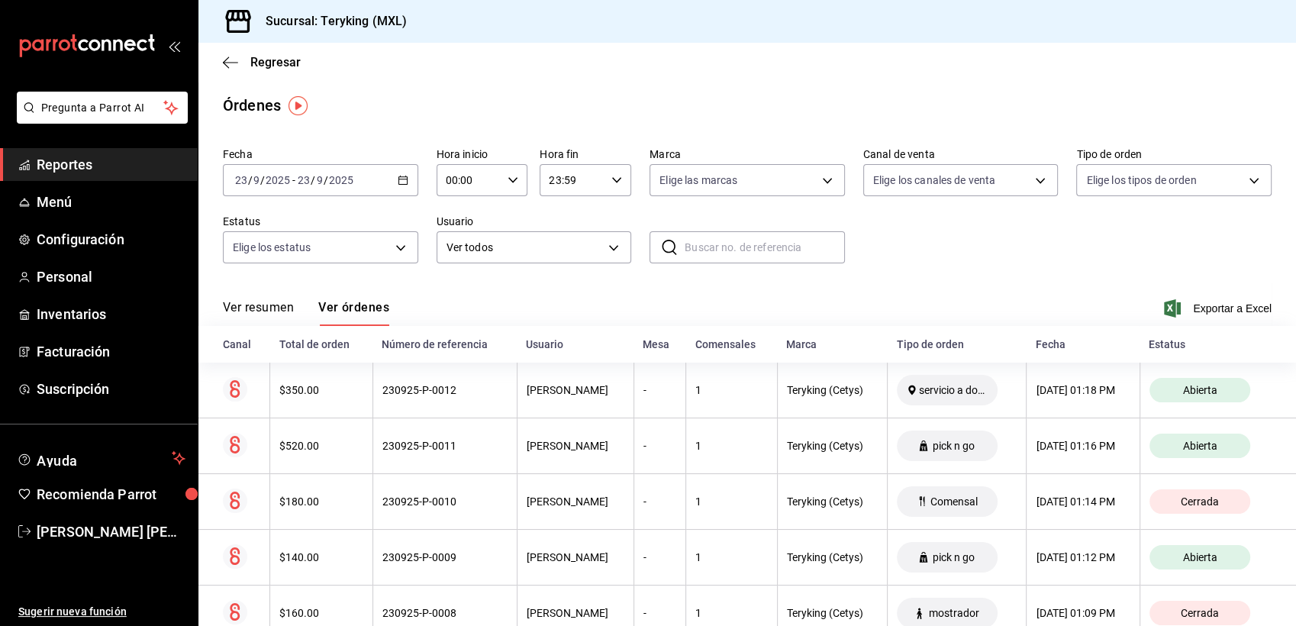
click at [100, 156] on span "Reportes" at bounding box center [111, 164] width 149 height 21
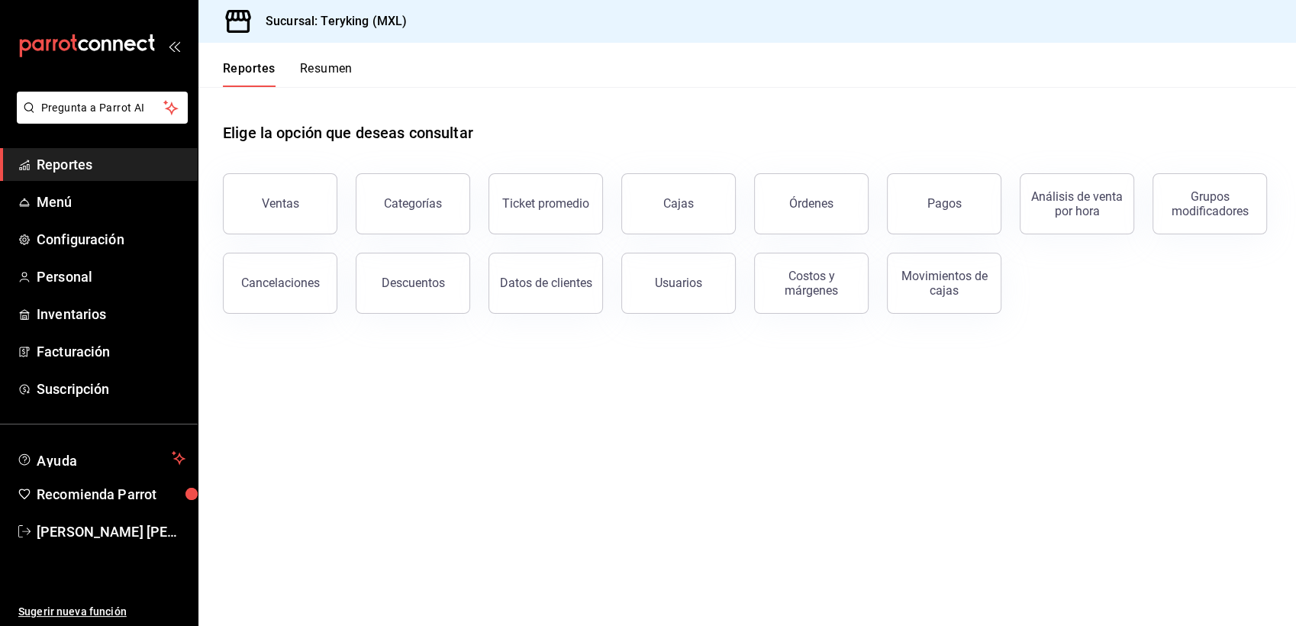
click at [307, 231] on div "Ventas" at bounding box center [271, 194] width 133 height 79
click at [288, 209] on div "Ventas" at bounding box center [280, 203] width 37 height 14
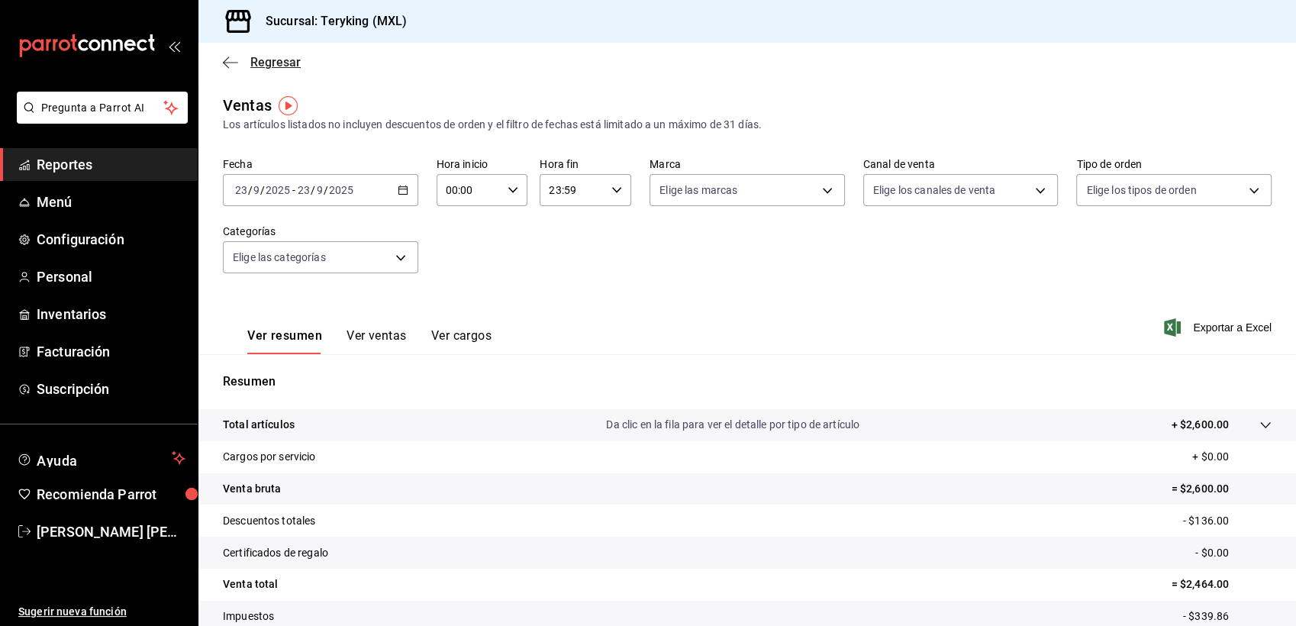
click at [283, 64] on span "Regresar" at bounding box center [275, 62] width 50 height 14
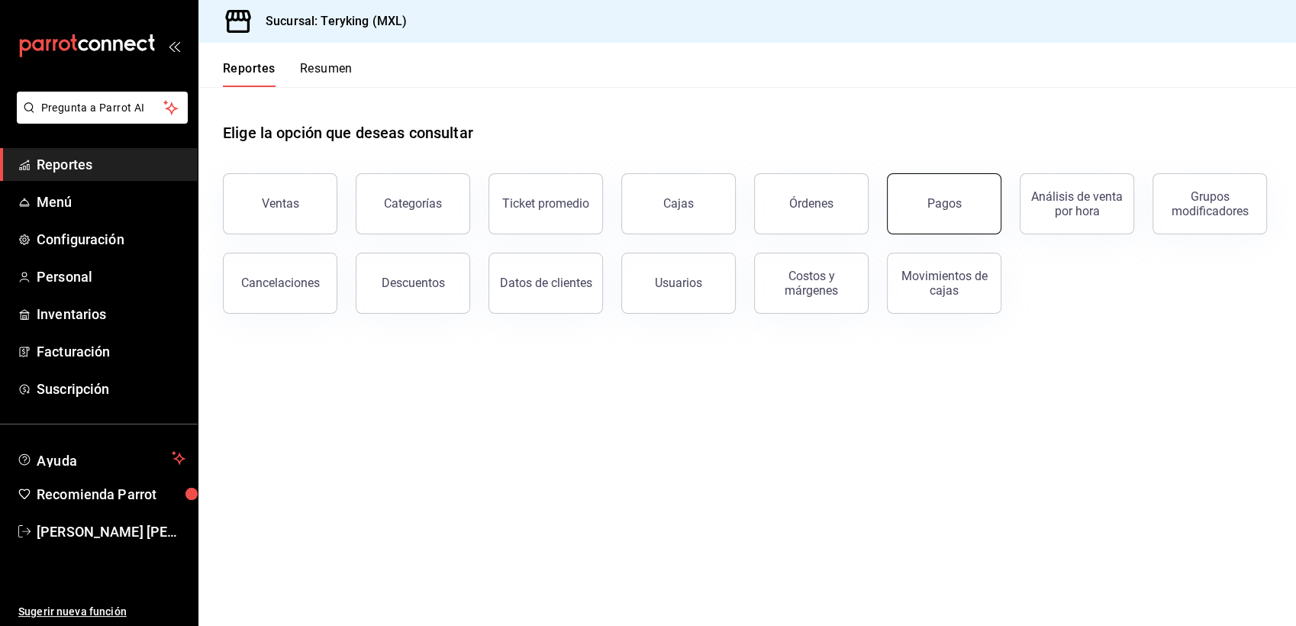
click at [965, 199] on button "Pagos" at bounding box center [944, 203] width 114 height 61
